Goal: Information Seeking & Learning: Learn about a topic

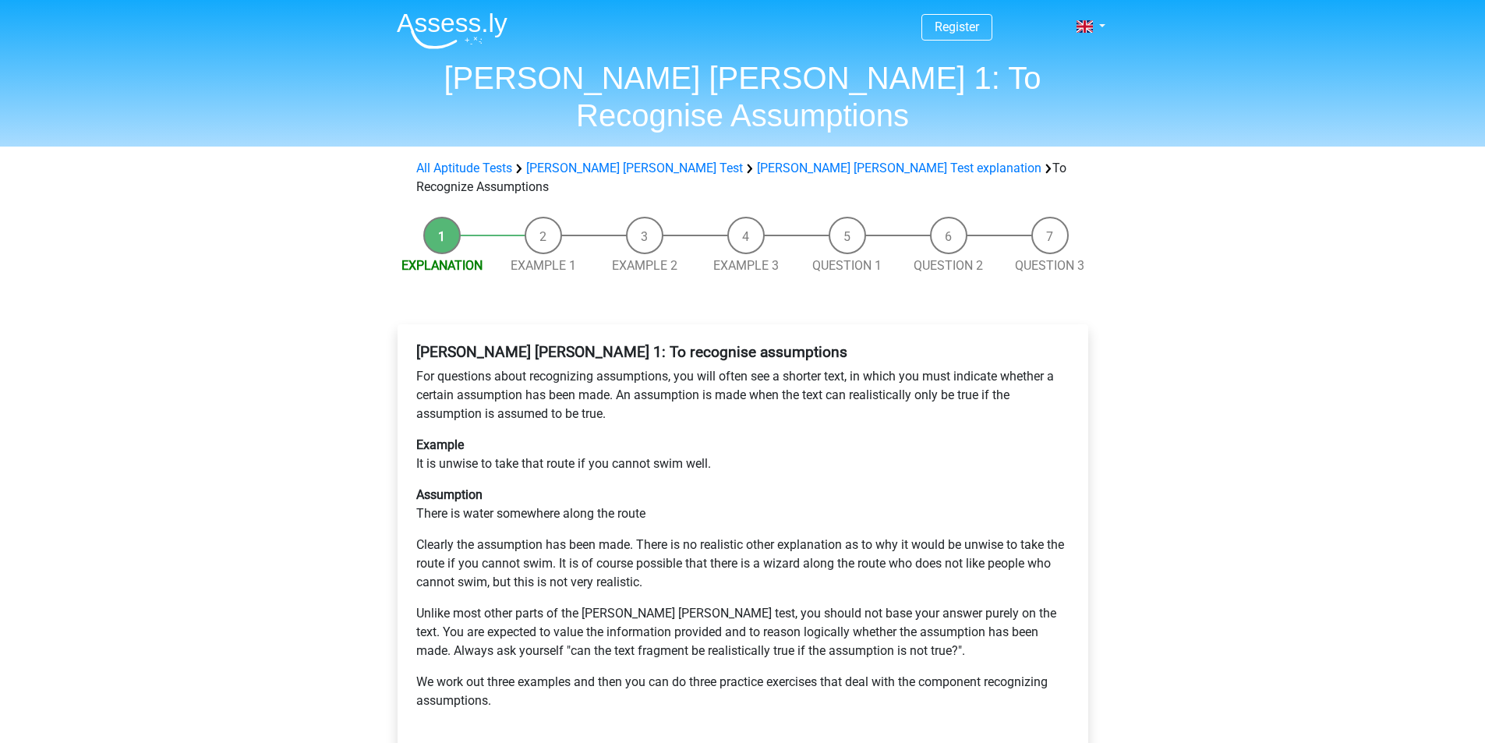
scroll to position [78, 0]
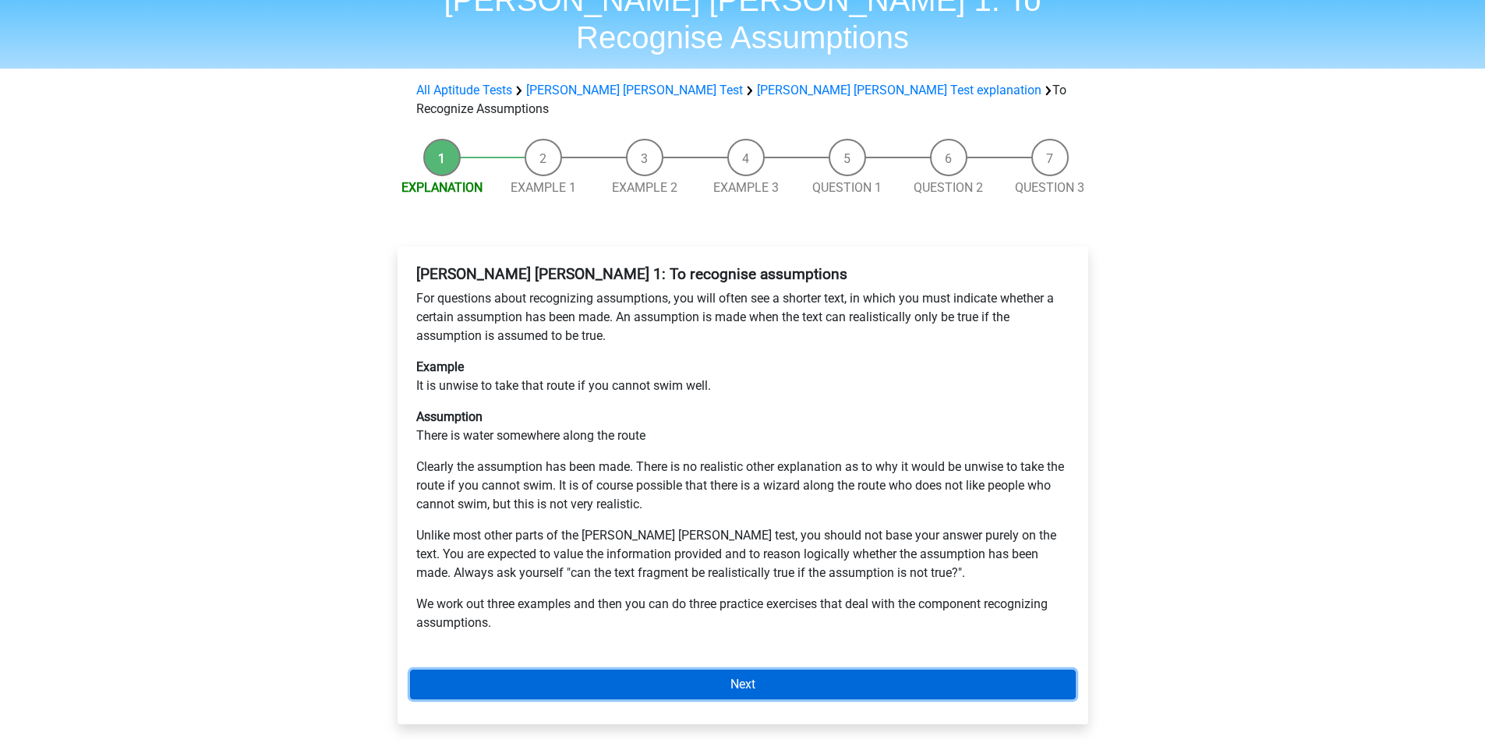
click at [692, 670] on link "Next" at bounding box center [743, 685] width 666 height 30
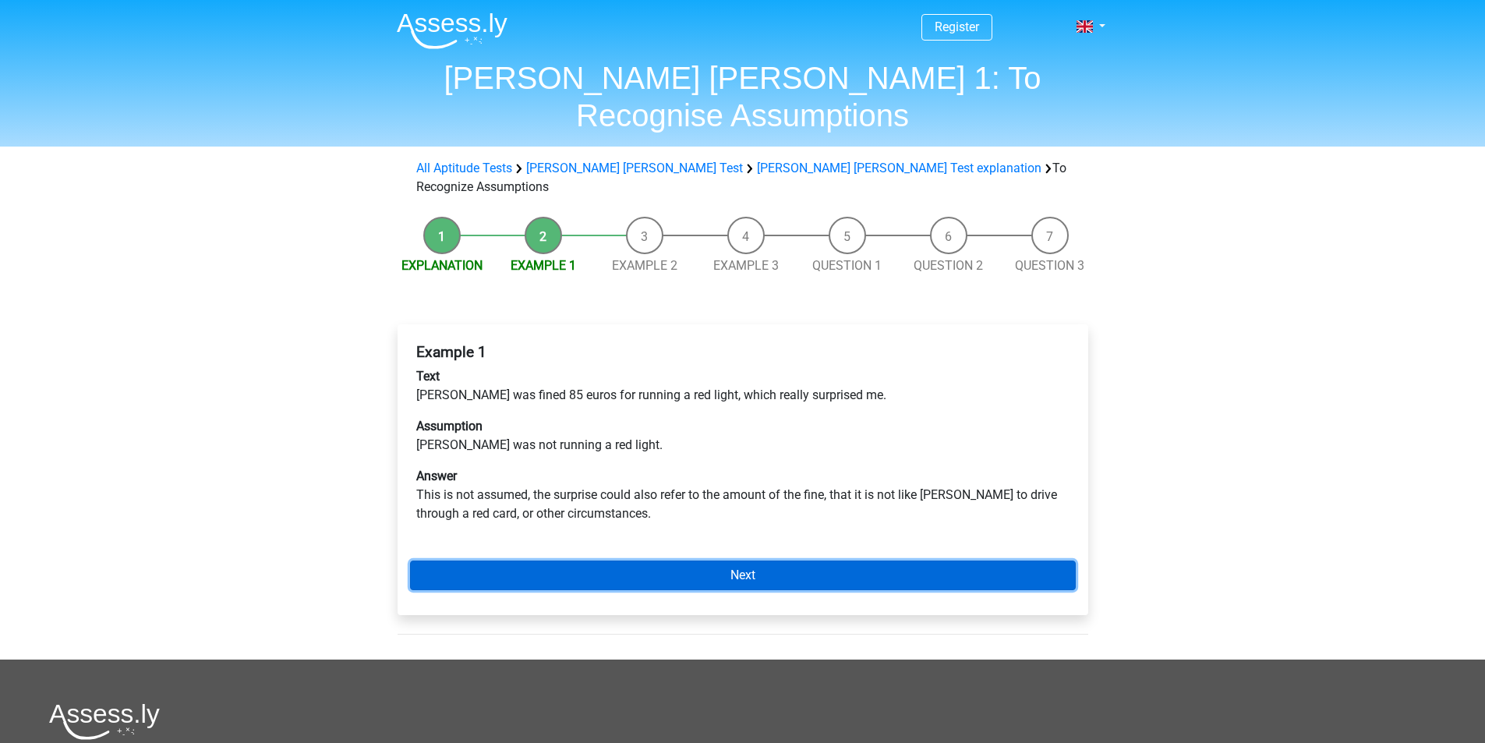
click at [664, 560] on link "Next" at bounding box center [743, 575] width 666 height 30
click at [580, 560] on link "Next" at bounding box center [743, 575] width 666 height 30
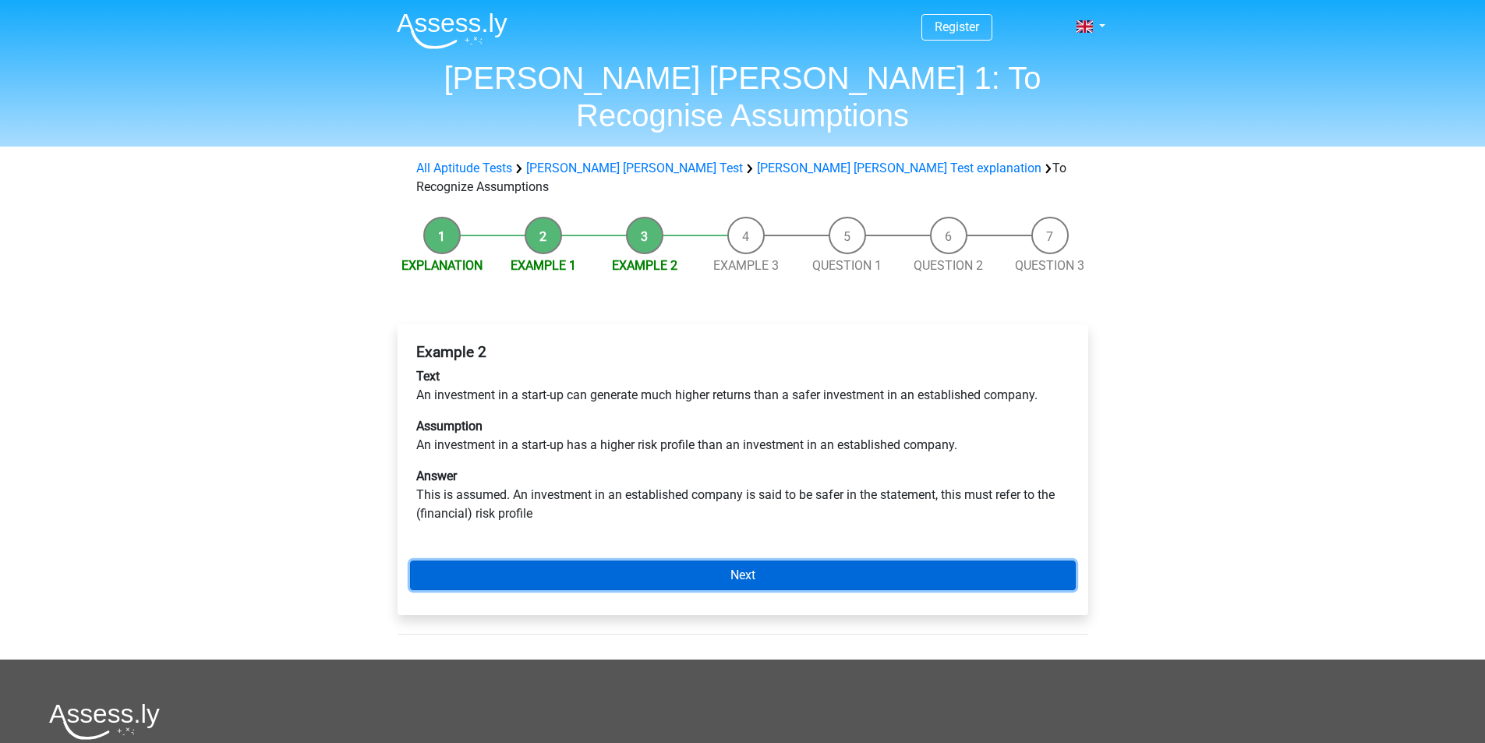
click at [580, 560] on link "Next" at bounding box center [743, 575] width 666 height 30
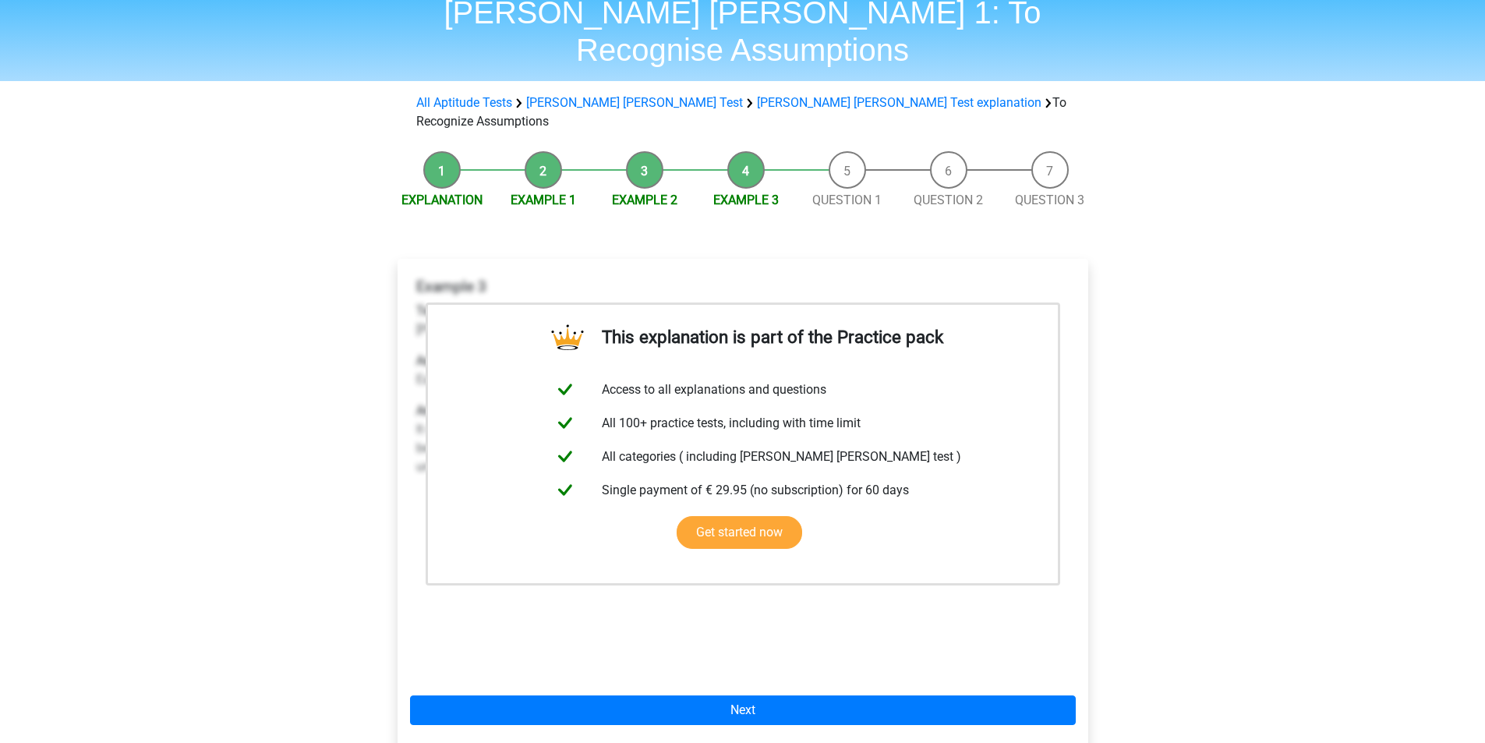
scroll to position [156, 0]
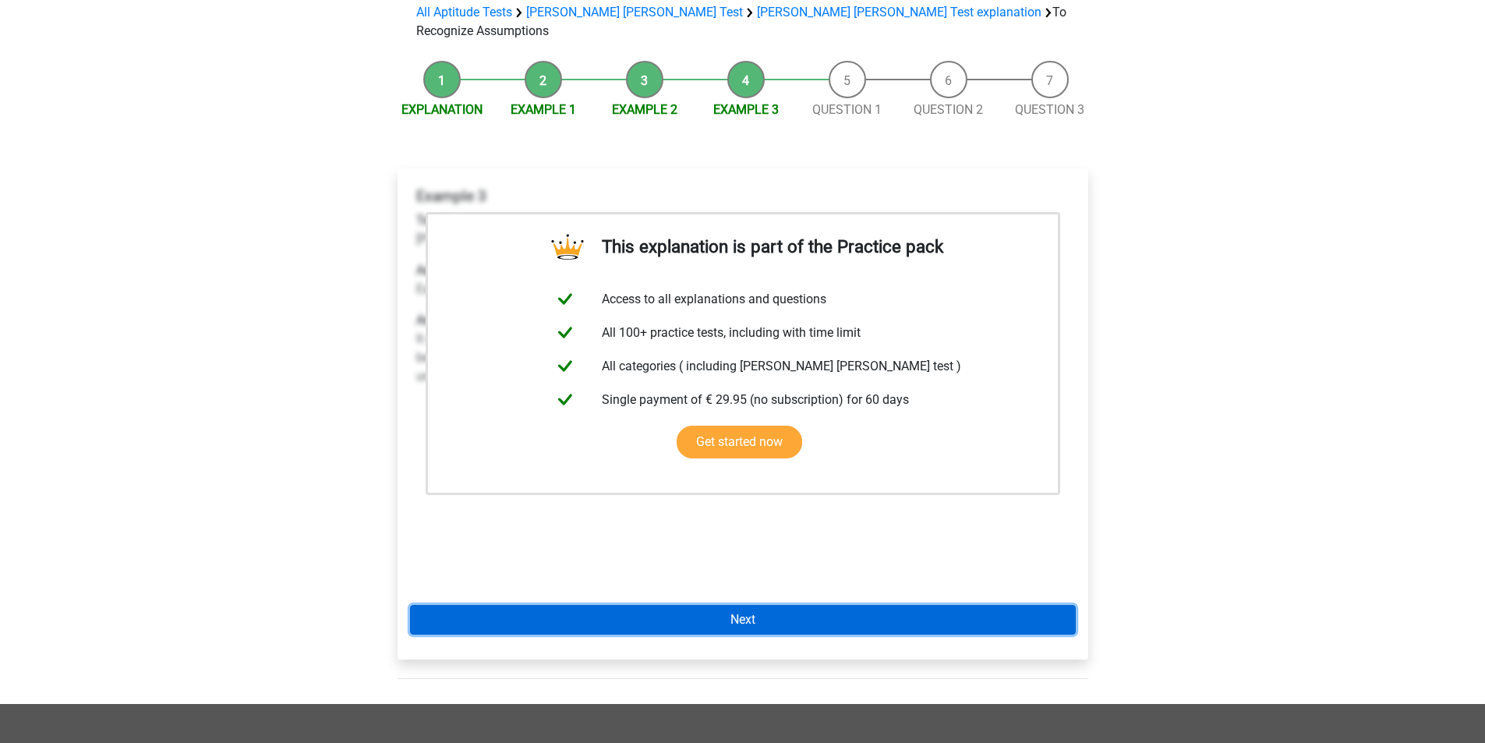
click at [645, 605] on link "Next" at bounding box center [743, 620] width 666 height 30
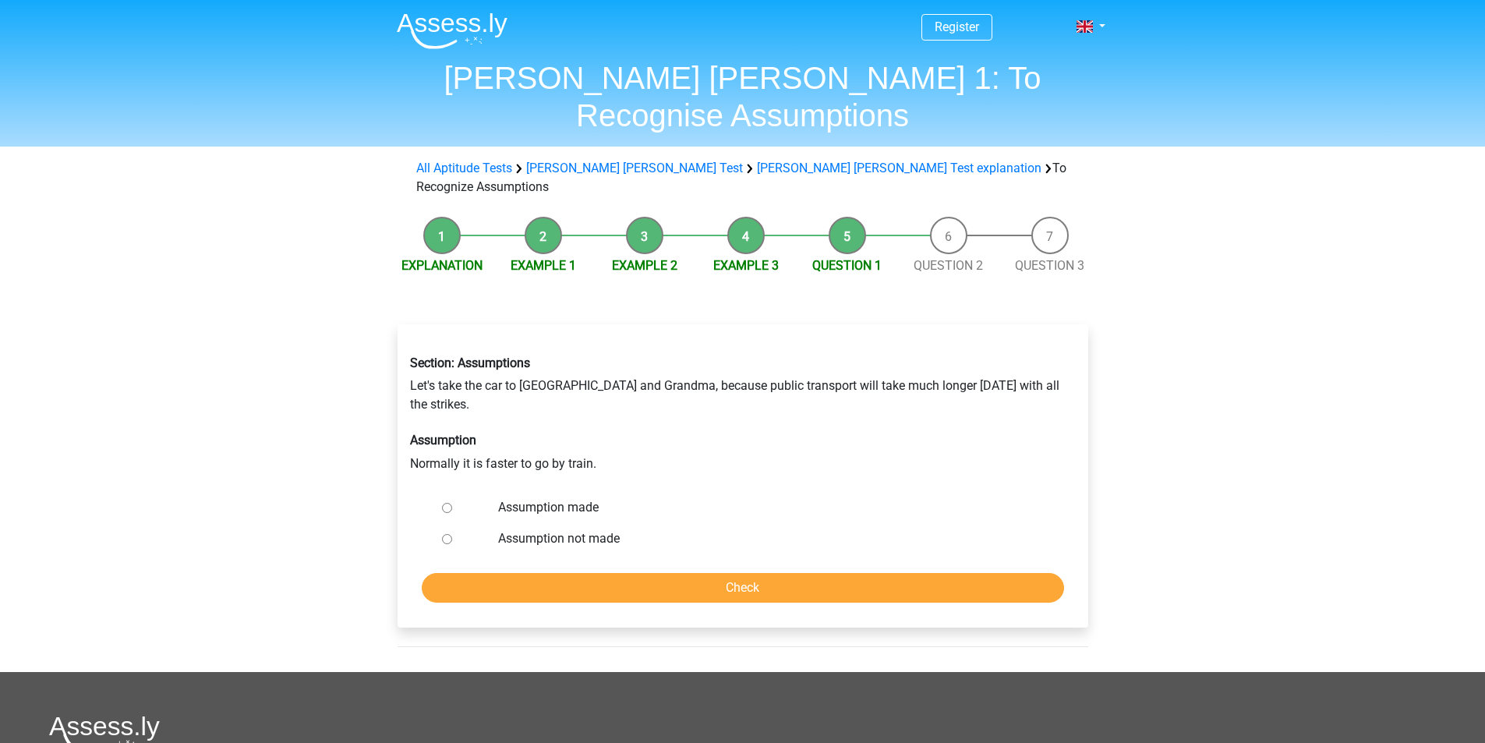
click at [575, 498] on label "Assumption made" at bounding box center [767, 507] width 539 height 19
click at [452, 503] on input "Assumption made" at bounding box center [447, 508] width 10 height 10
radio input "true"
click at [625, 573] on input "Check" at bounding box center [743, 588] width 642 height 30
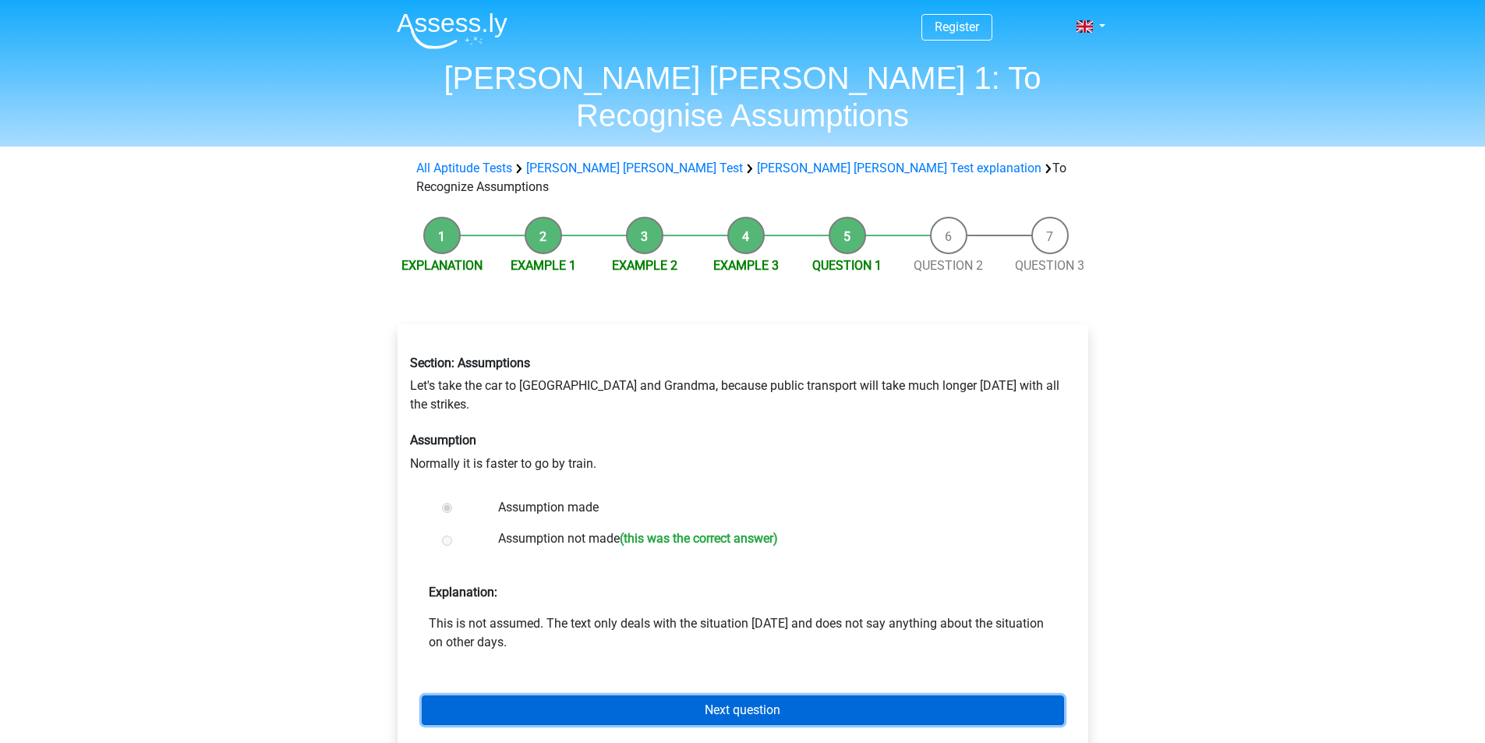
click at [913, 695] on link "Next question" at bounding box center [743, 710] width 642 height 30
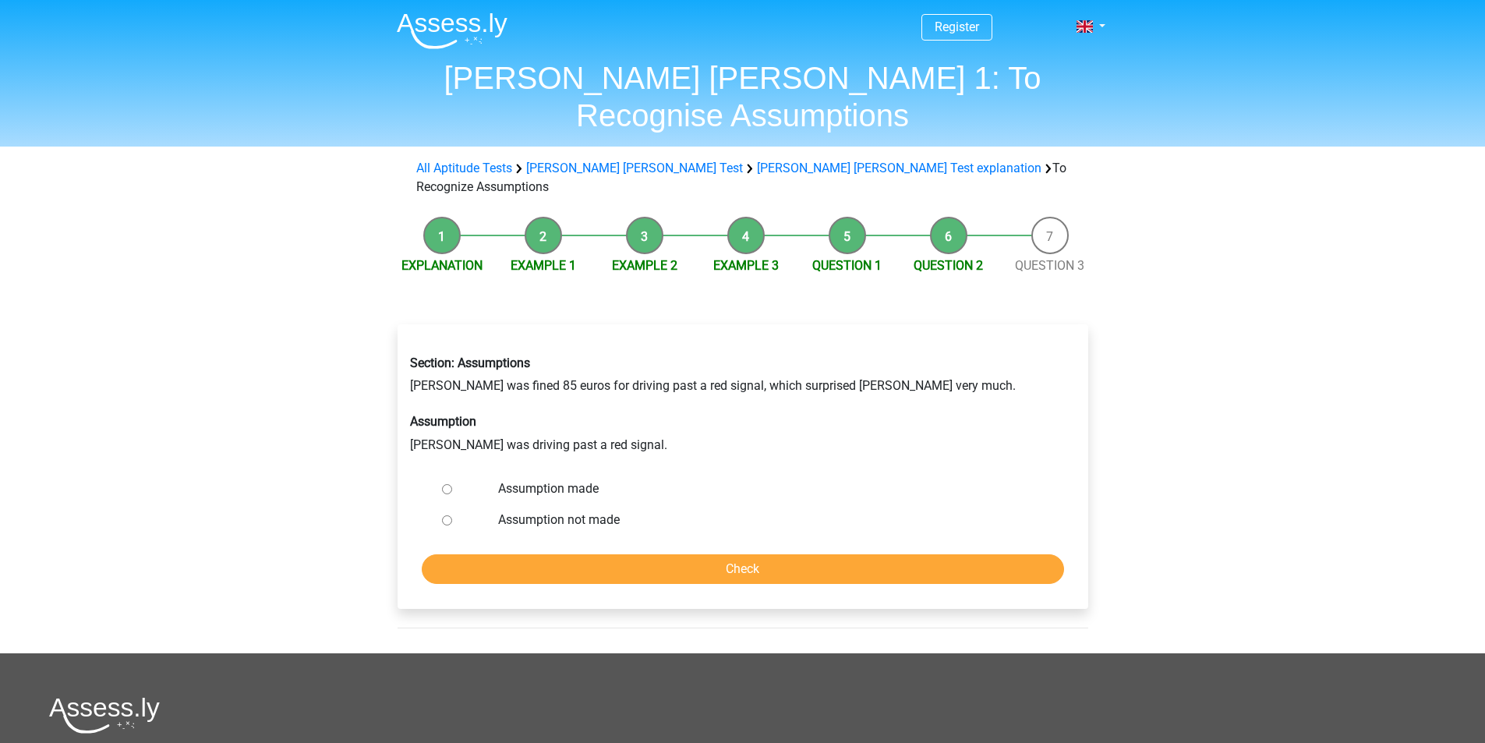
click at [574, 511] on label "Assumption not made" at bounding box center [767, 520] width 539 height 19
click at [452, 515] on input "Assumption not made" at bounding box center [447, 520] width 10 height 10
radio input "true"
click at [584, 479] on label "Assumption made" at bounding box center [767, 488] width 539 height 19
click at [452, 484] on input "Assumption made" at bounding box center [447, 489] width 10 height 10
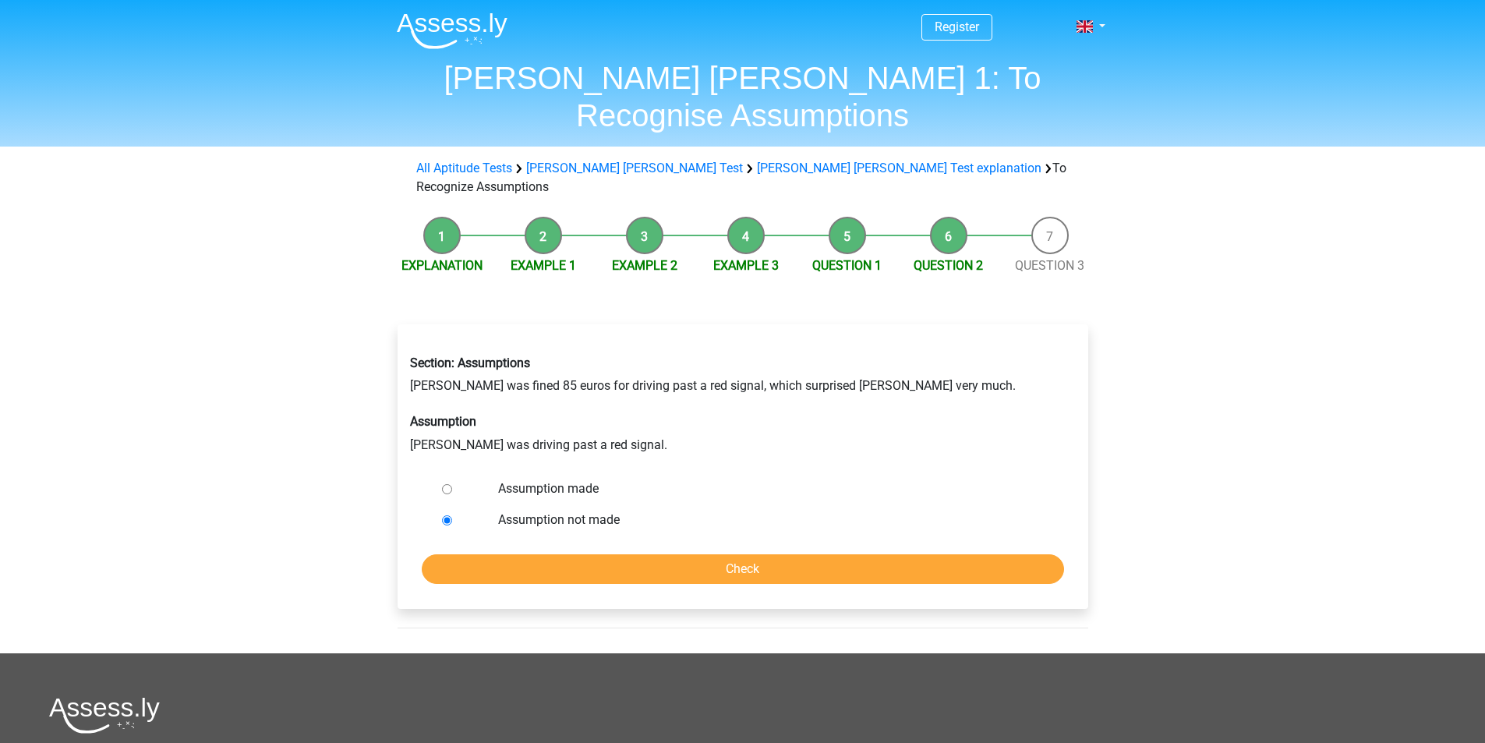
radio input "true"
click at [620, 554] on input "Check" at bounding box center [743, 569] width 642 height 30
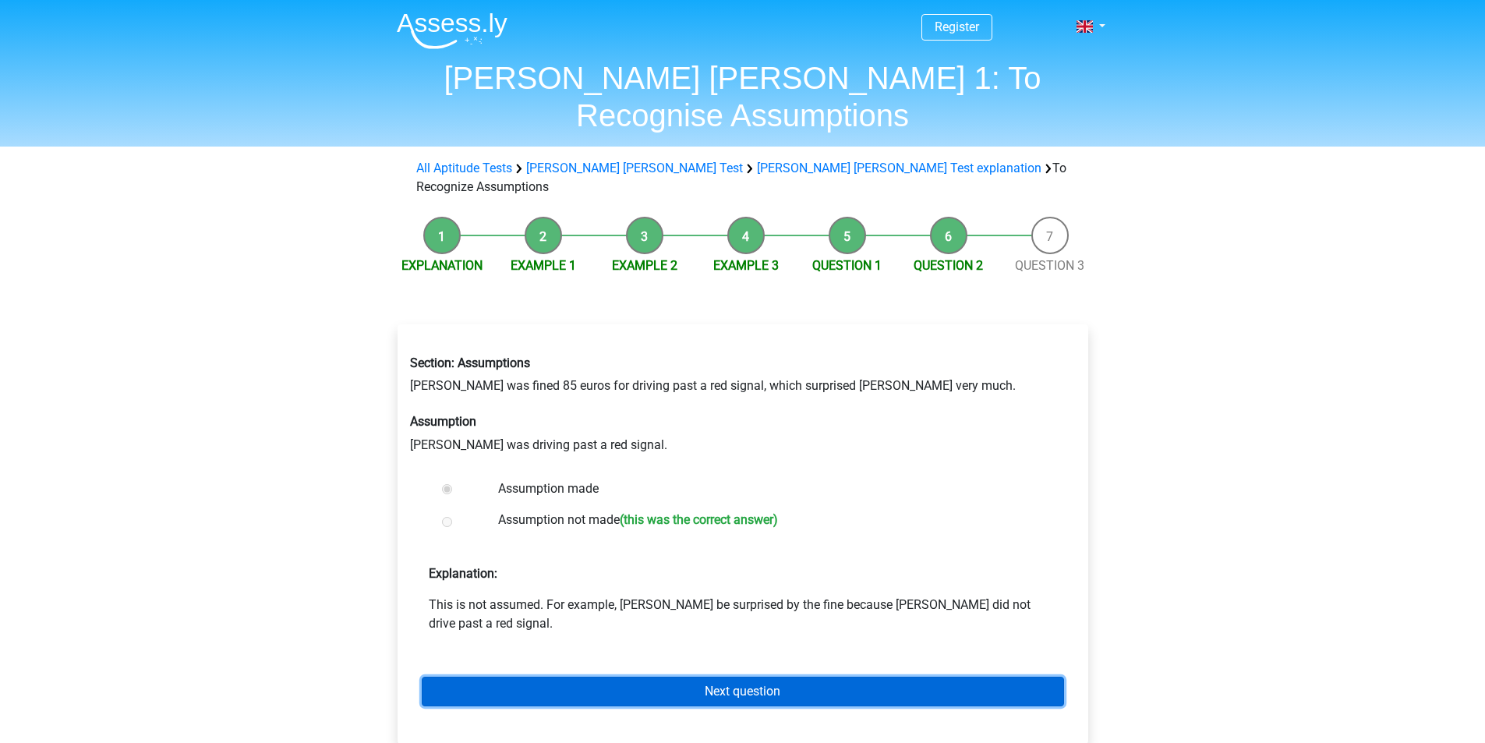
click at [728, 677] on link "Next question" at bounding box center [743, 692] width 642 height 30
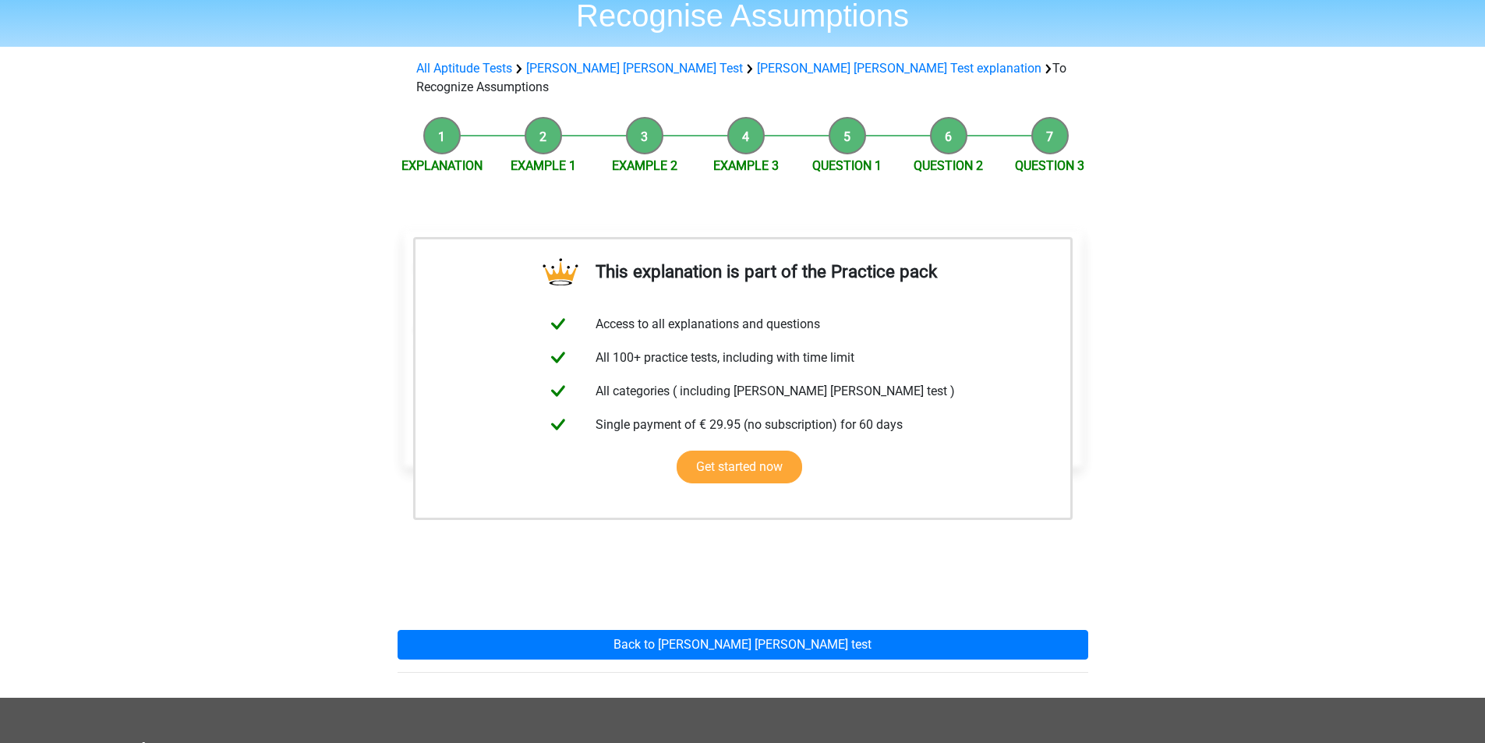
scroll to position [78, 0]
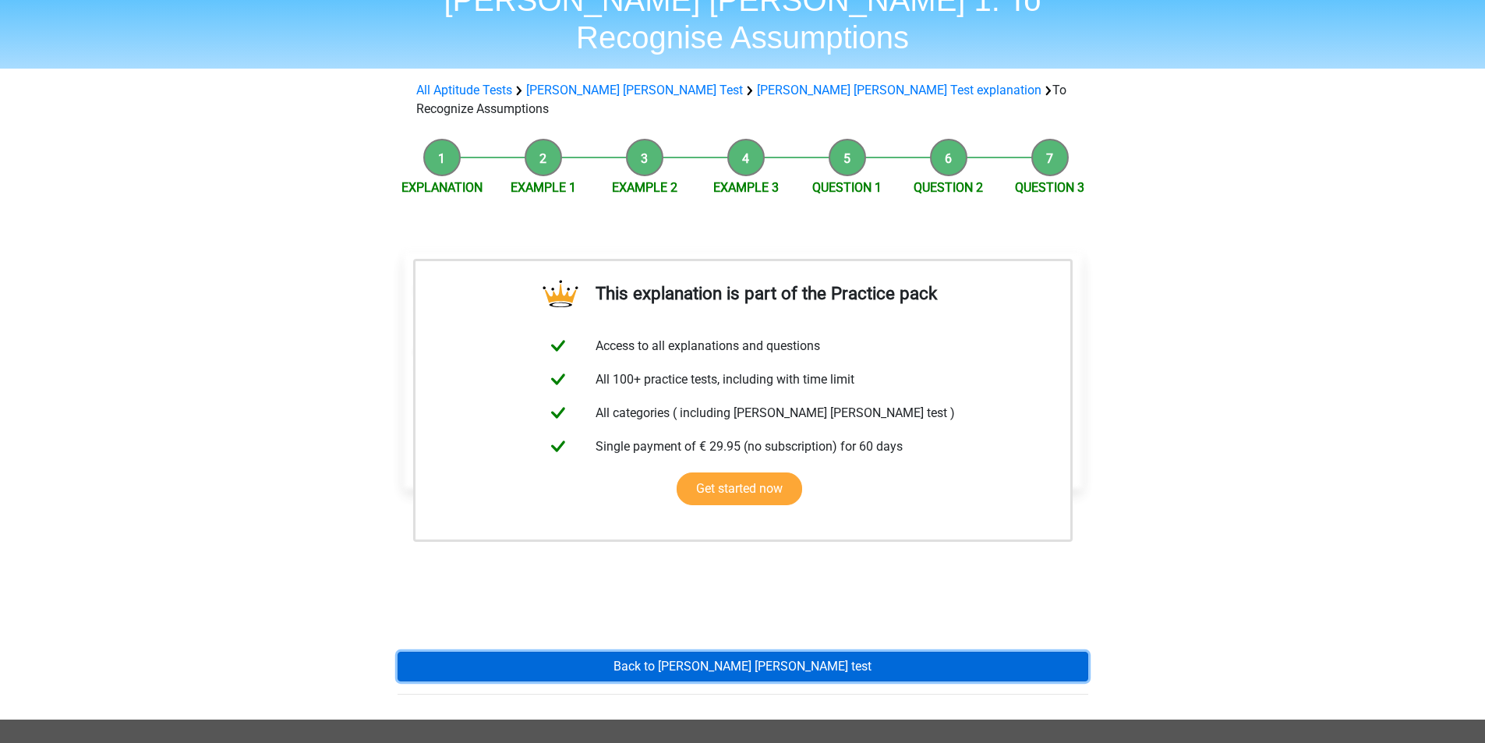
click at [762, 652] on link "Back to [PERSON_NAME] [PERSON_NAME] test" at bounding box center [743, 667] width 691 height 30
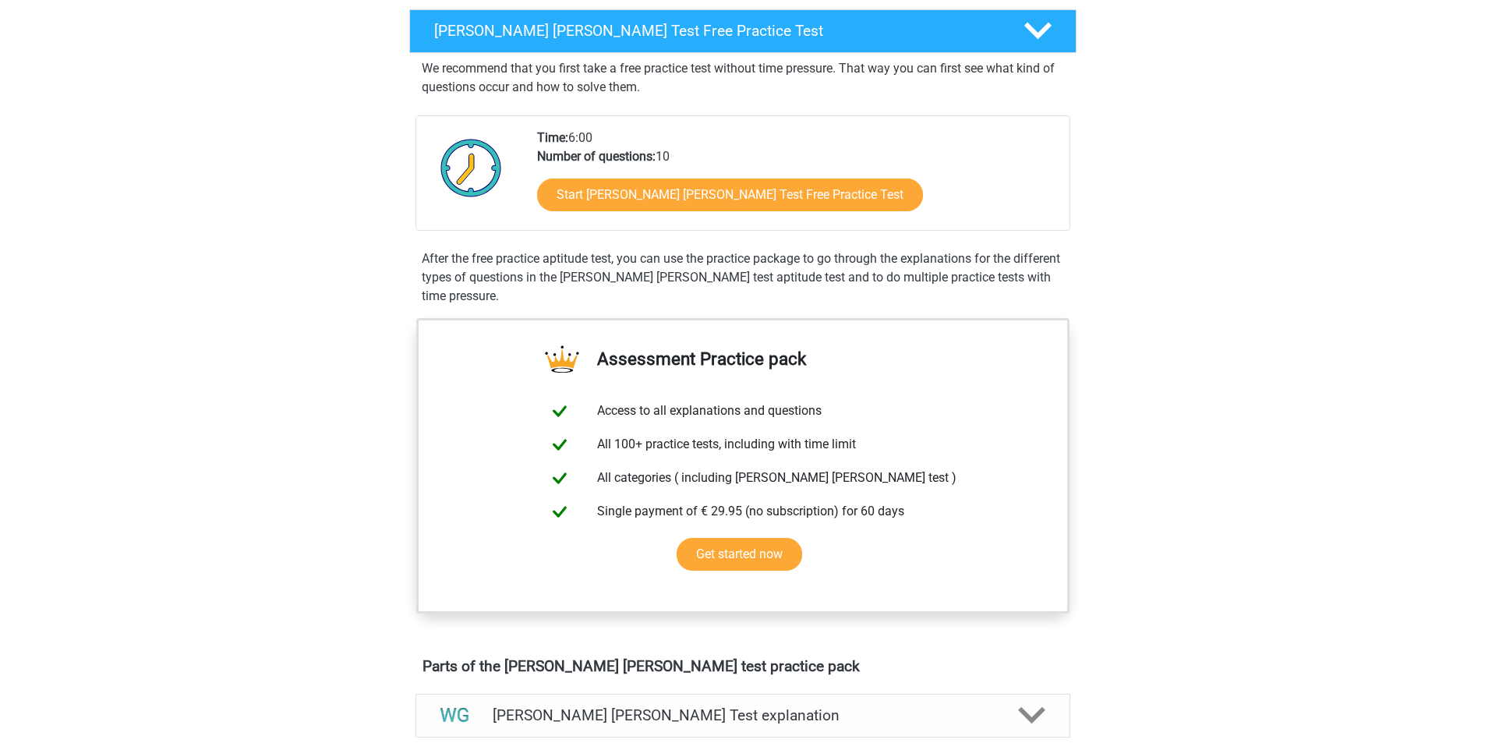
scroll to position [312, 0]
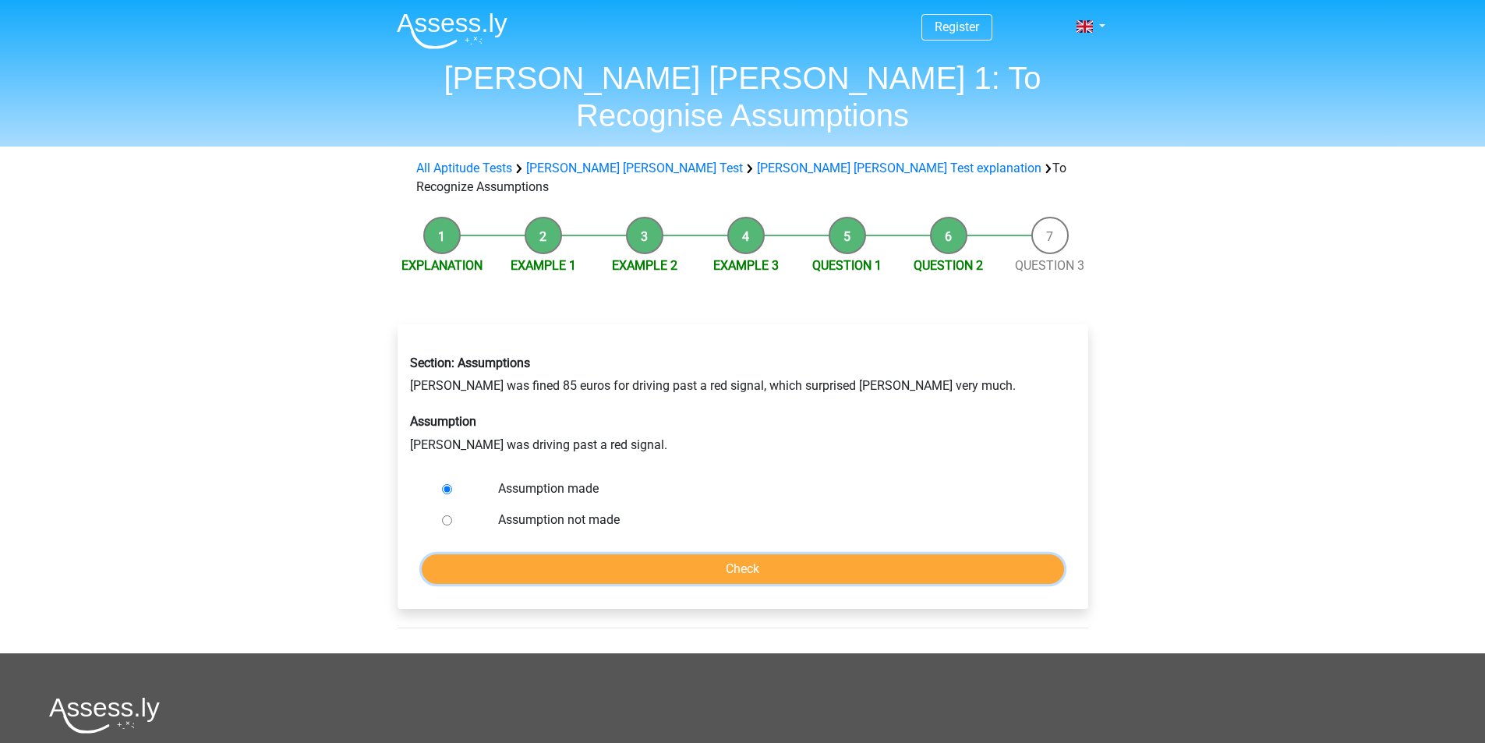
click at [630, 554] on input "Check" at bounding box center [743, 569] width 642 height 30
